Goal: Information Seeking & Learning: Find specific page/section

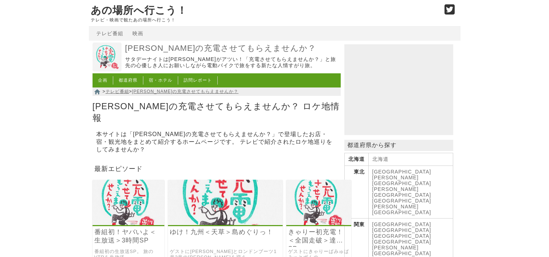
scroll to position [145, 0]
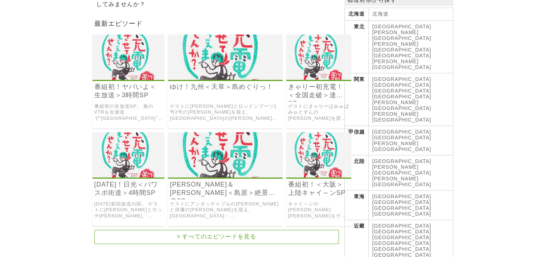
click at [379, 223] on link "[GEOGRAPHIC_DATA]" at bounding box center [401, 226] width 59 height 6
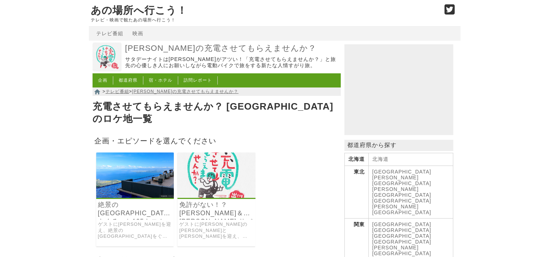
click at [209, 201] on link "免許がない！？[PERSON_NAME]＆[PERSON_NAME] サバ街道SP" at bounding box center [216, 209] width 74 height 17
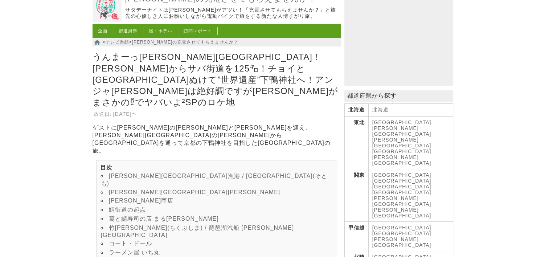
scroll to position [73, 0]
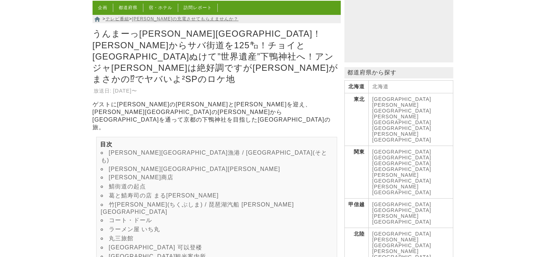
click at [200, 201] on link "竹[PERSON_NAME](ちくぶしま) / 琵琶湖汽船 [PERSON_NAME][GEOGRAPHIC_DATA]" at bounding box center [197, 207] width 193 height 13
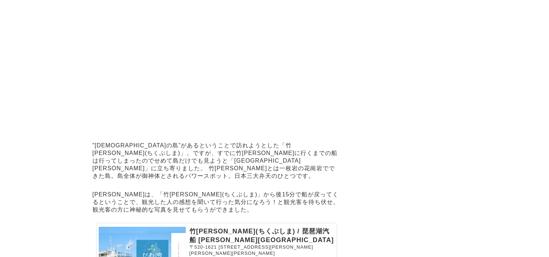
scroll to position [2041, 0]
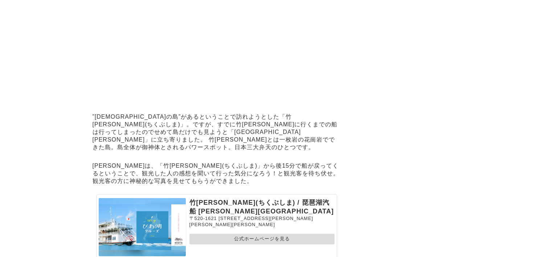
click at [265, 234] on link "公式ホームページを見る" at bounding box center [261, 239] width 145 height 11
